Goal: Task Accomplishment & Management: Manage account settings

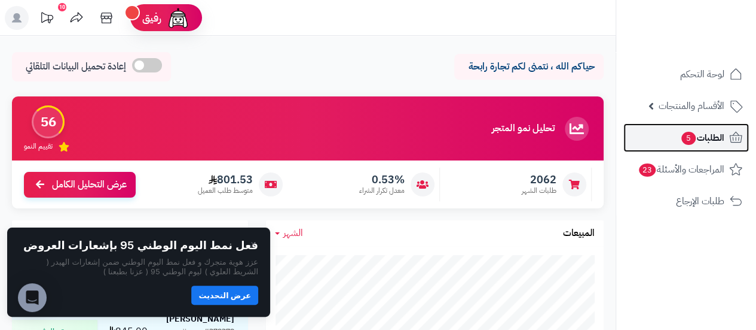
click at [722, 133] on span "الطلبات 5" at bounding box center [703, 137] width 44 height 17
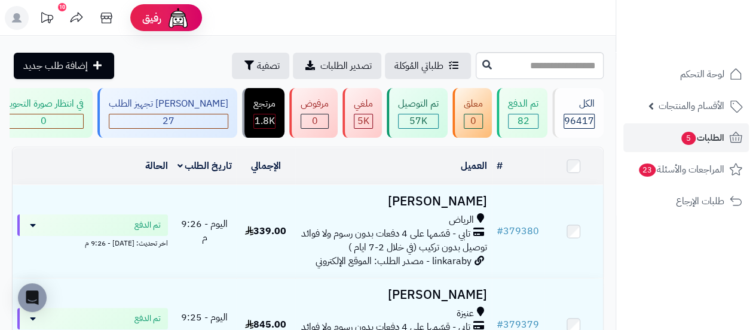
click at [701, 135] on span "الطلبات 5" at bounding box center [703, 137] width 44 height 17
